Goal: Download file/media

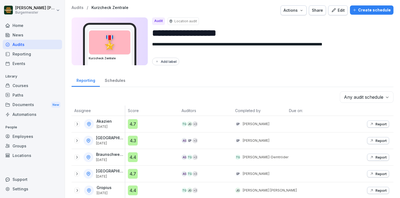
click at [221, 16] on div "**********" at bounding box center [233, 36] width 322 height 63
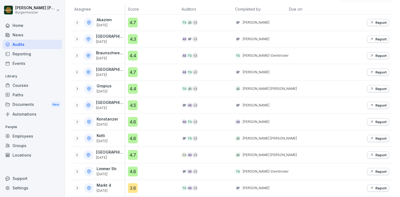
scroll to position [102, 0]
click at [78, 88] on icon at bounding box center [77, 88] width 4 height 4
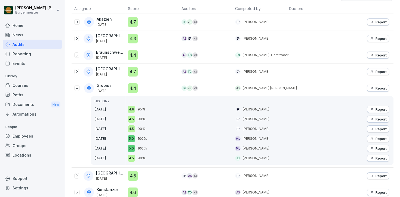
click at [382, 86] on p "Report" at bounding box center [380, 88] width 11 height 4
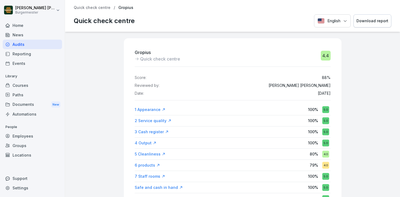
click at [369, 24] on button "Download report" at bounding box center [372, 20] width 38 height 13
click at [23, 44] on div "Audits" at bounding box center [32, 45] width 59 height 10
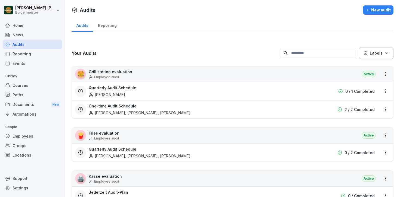
click at [108, 28] on div "Reporting" at bounding box center [107, 25] width 28 height 14
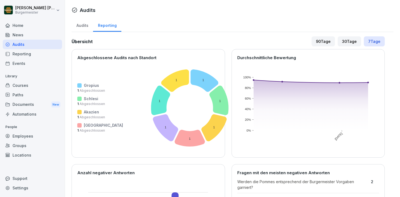
click at [81, 21] on div "Audits" at bounding box center [82, 25] width 21 height 14
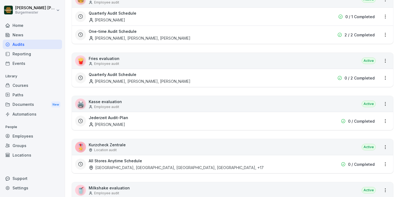
scroll to position [79, 0]
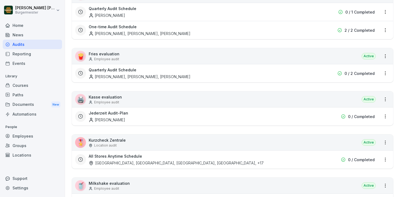
click at [98, 145] on p "Location audit" at bounding box center [105, 145] width 23 height 5
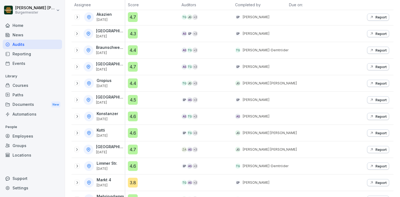
scroll to position [110, 0]
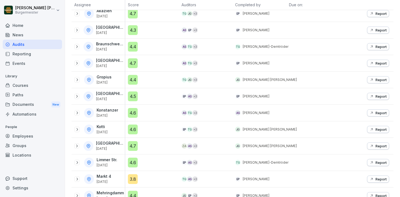
click at [374, 129] on div "Report" at bounding box center [377, 130] width 17 height 4
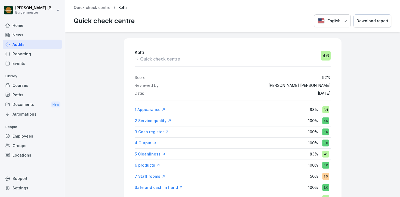
click at [373, 23] on div "Download report" at bounding box center [372, 21] width 32 height 6
click at [96, 7] on p "Quick check centre" at bounding box center [92, 7] width 37 height 5
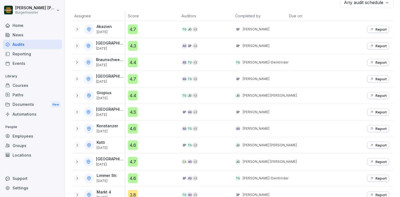
scroll to position [139, 0]
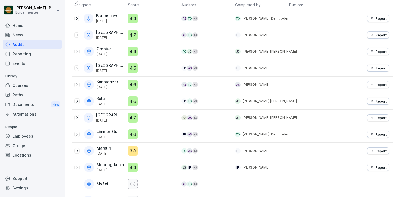
click at [379, 101] on p "Report" at bounding box center [380, 101] width 11 height 4
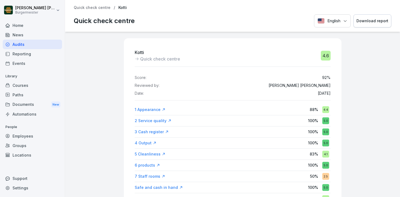
click at [367, 22] on div "Download report" at bounding box center [372, 21] width 32 height 6
click at [101, 8] on p "Quick check centre" at bounding box center [92, 7] width 37 height 5
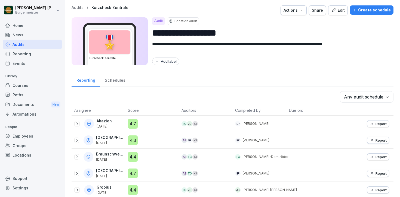
scroll to position [256, 0]
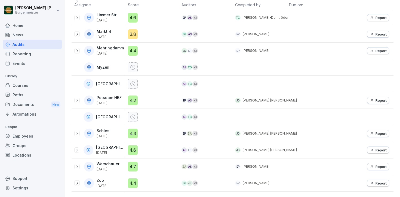
click at [381, 132] on p "Report" at bounding box center [380, 134] width 11 height 4
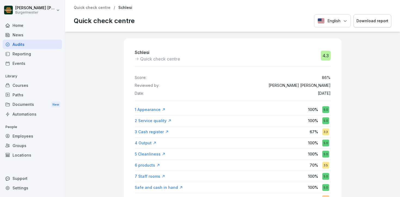
click at [370, 23] on div "Download report" at bounding box center [372, 21] width 32 height 6
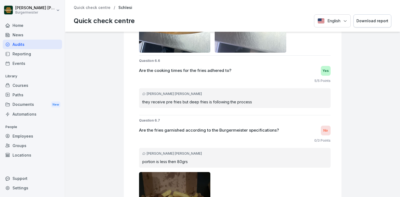
scroll to position [6040, 0]
